Goal: Task Accomplishment & Management: Manage account settings

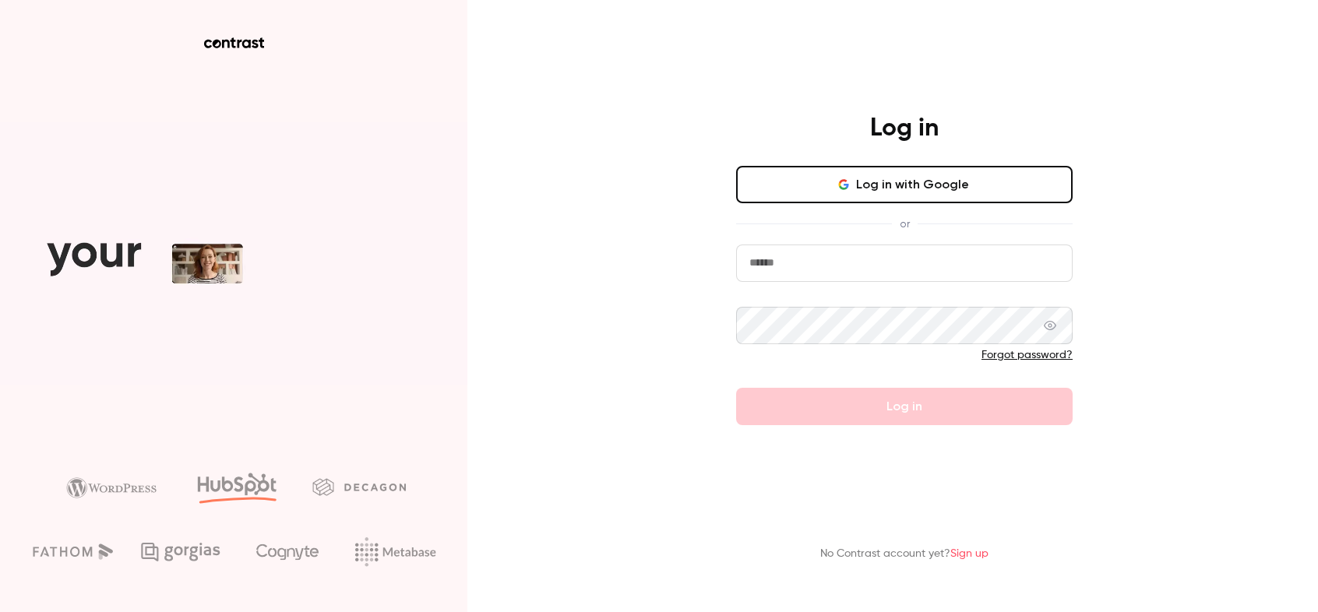
click at [838, 282] on input "email" at bounding box center [904, 263] width 337 height 37
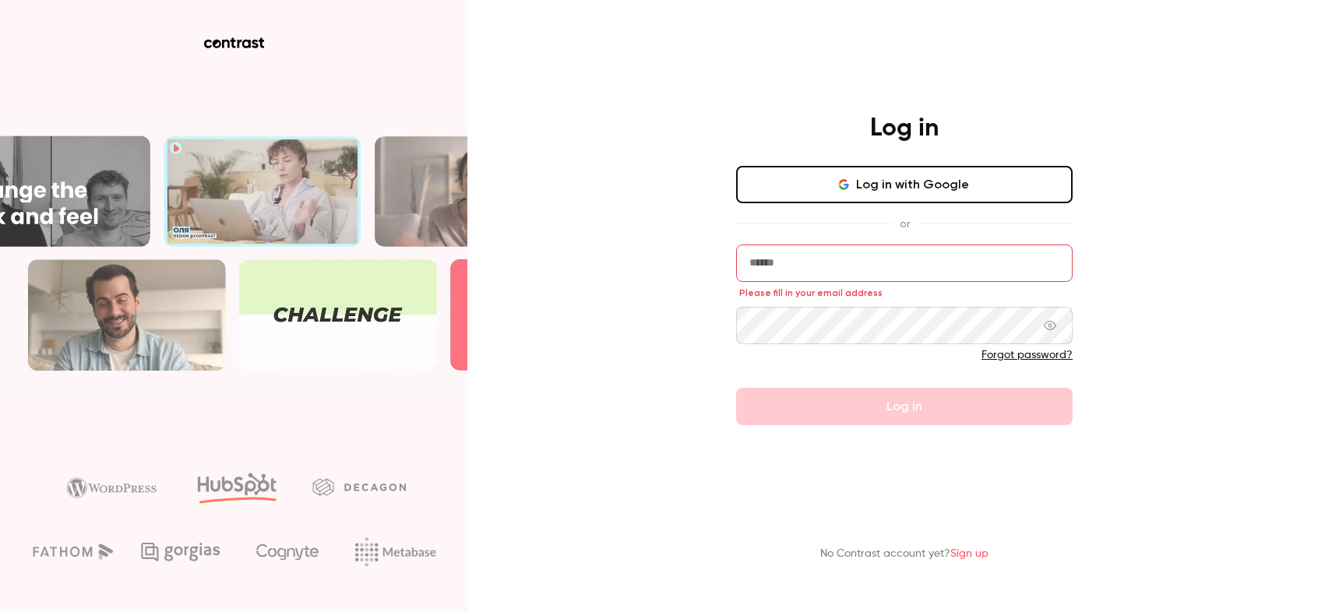
type input "**********"
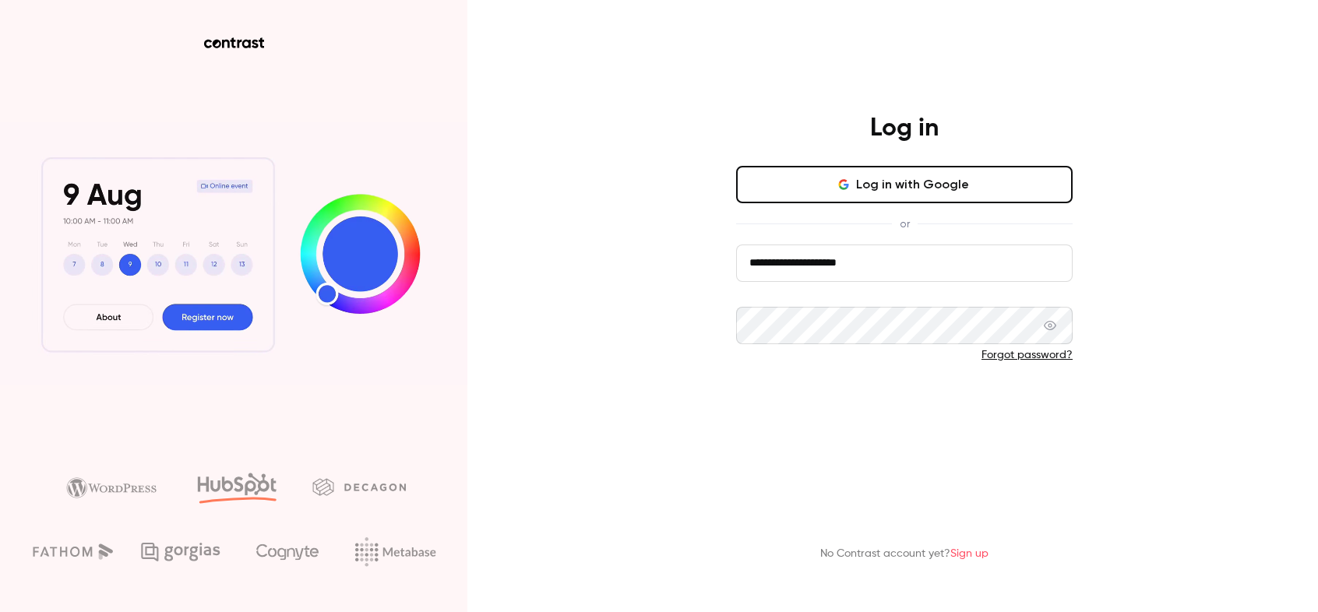
click at [860, 414] on button "Log in" at bounding box center [904, 406] width 337 height 37
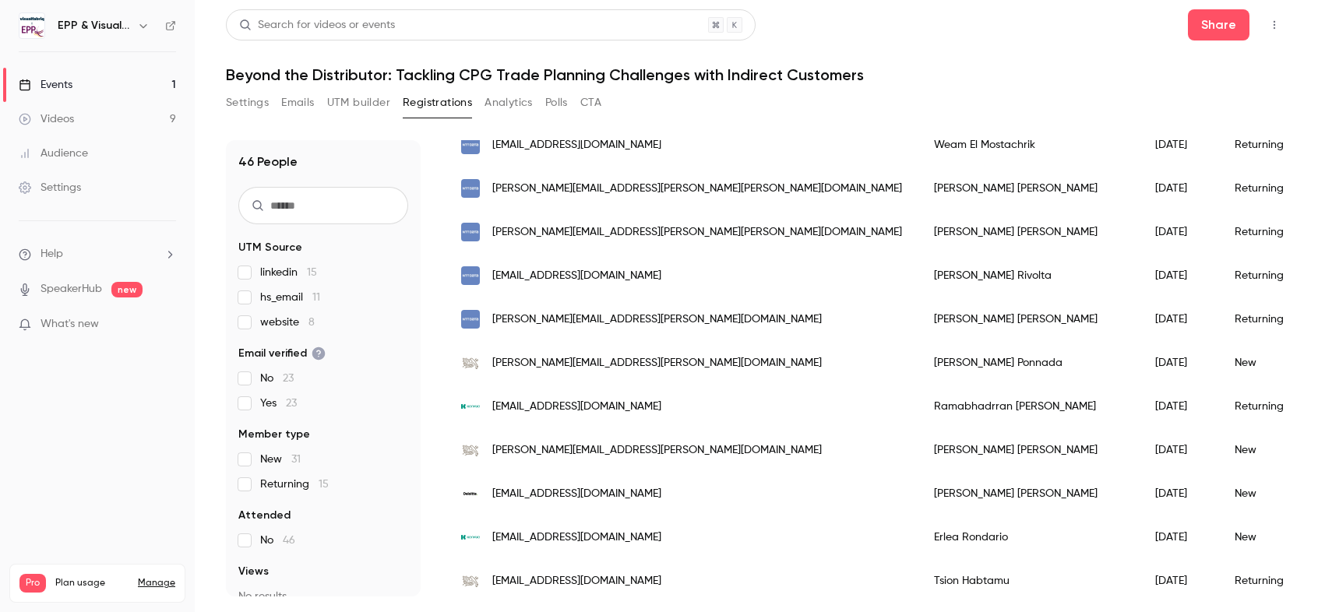
scroll to position [398, 0]
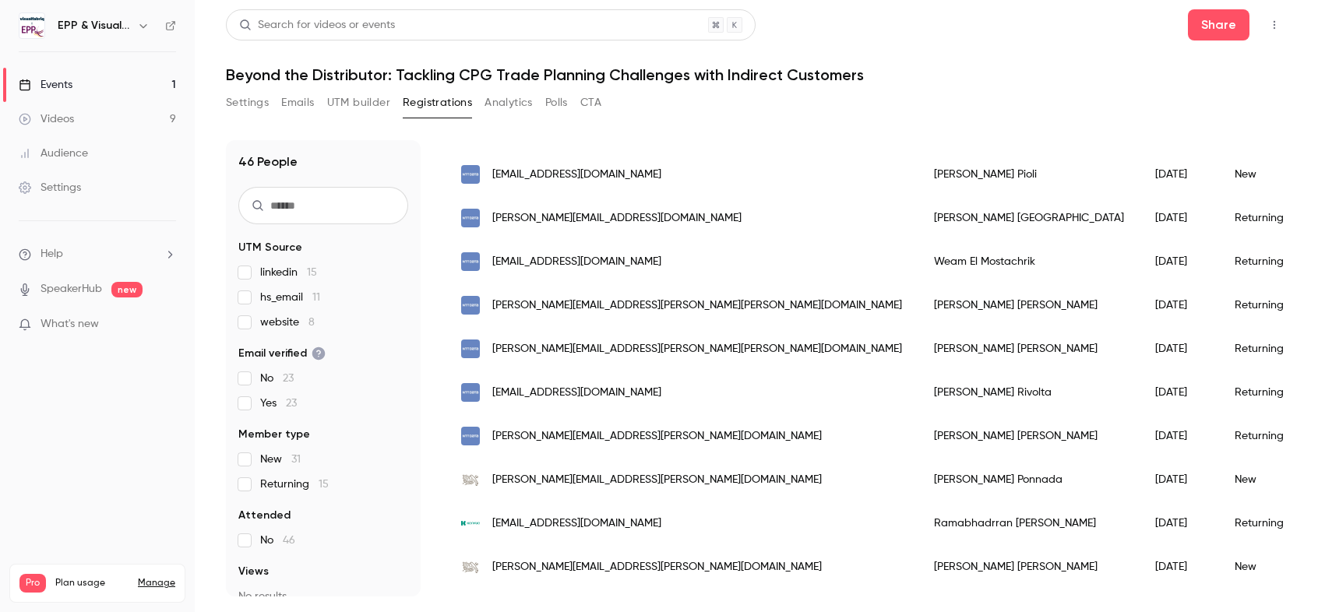
click at [385, 100] on button "UTM builder" at bounding box center [358, 102] width 63 height 25
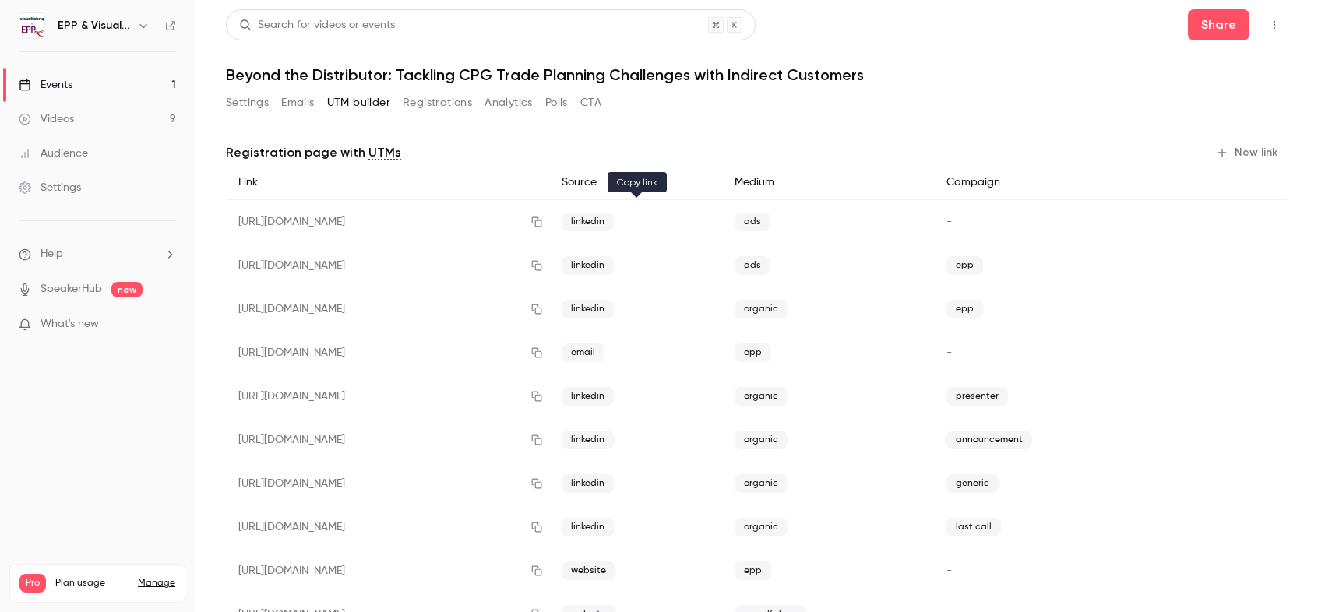
click at [543, 219] on icon "button" at bounding box center [537, 222] width 12 height 11
click at [439, 101] on button "Registrations" at bounding box center [437, 102] width 69 height 25
